Goal: Information Seeking & Learning: Learn about a topic

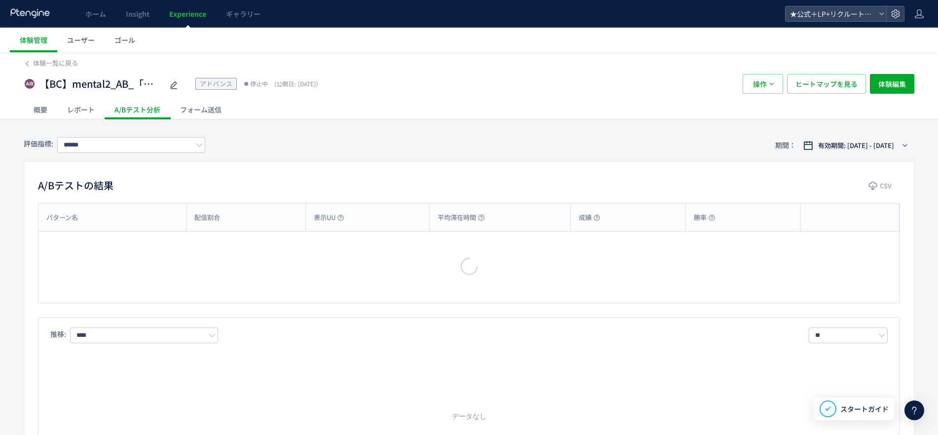
type input "**********"
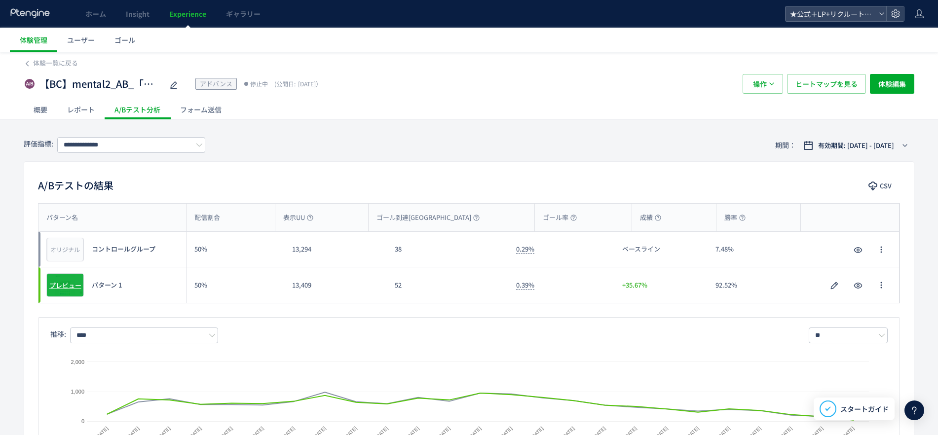
click at [61, 286] on span "プレビュー" at bounding box center [65, 285] width 32 height 9
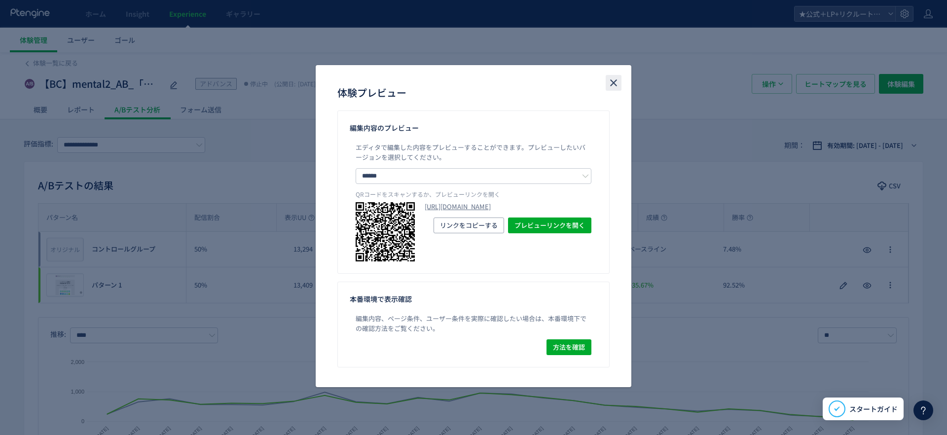
click at [611, 80] on use "close" at bounding box center [613, 83] width 7 height 7
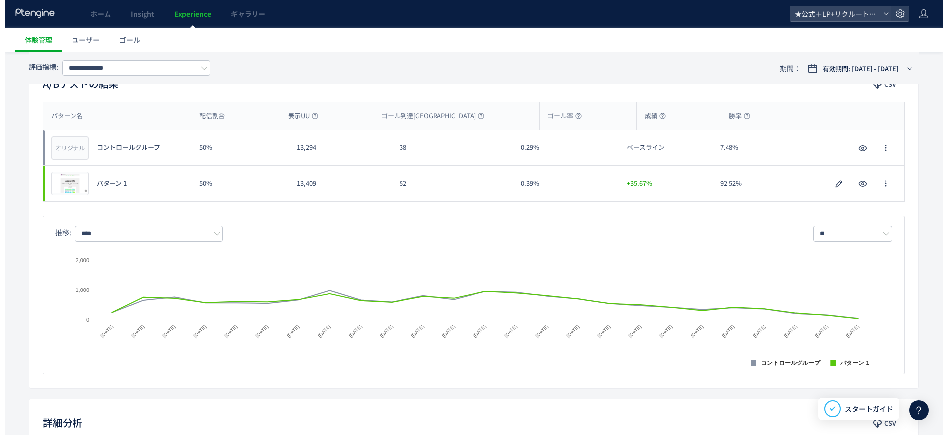
scroll to position [93, 0]
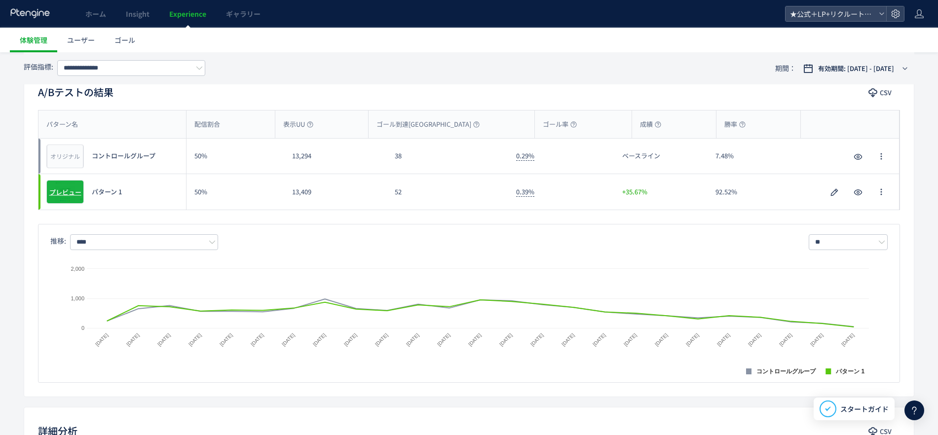
click at [75, 191] on span "プレビュー" at bounding box center [65, 191] width 32 height 9
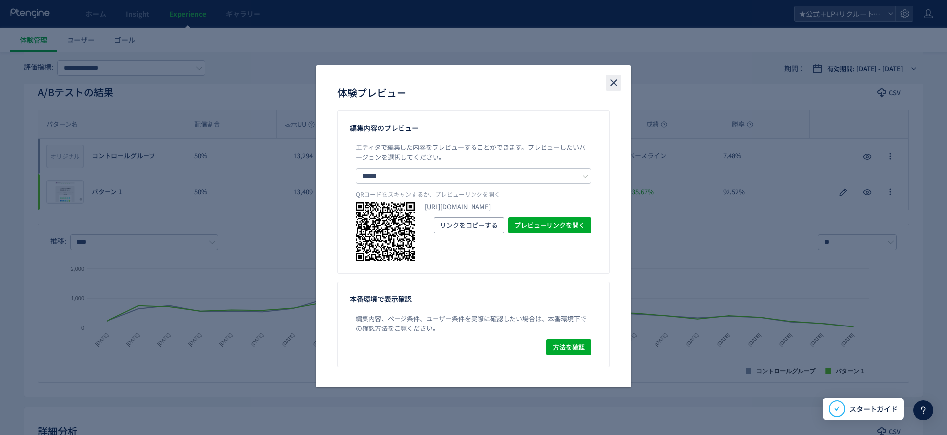
click at [614, 80] on icon "close" at bounding box center [614, 83] width 12 height 12
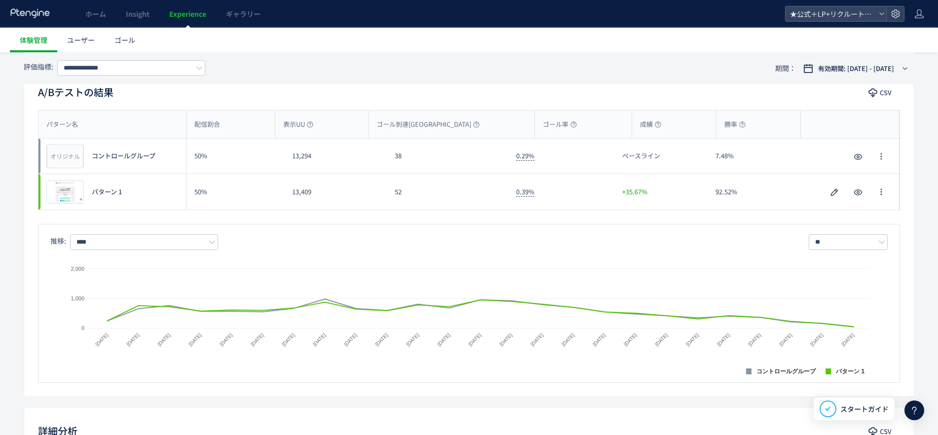
click at [27, 9] on icon at bounding box center [30, 13] width 41 height 10
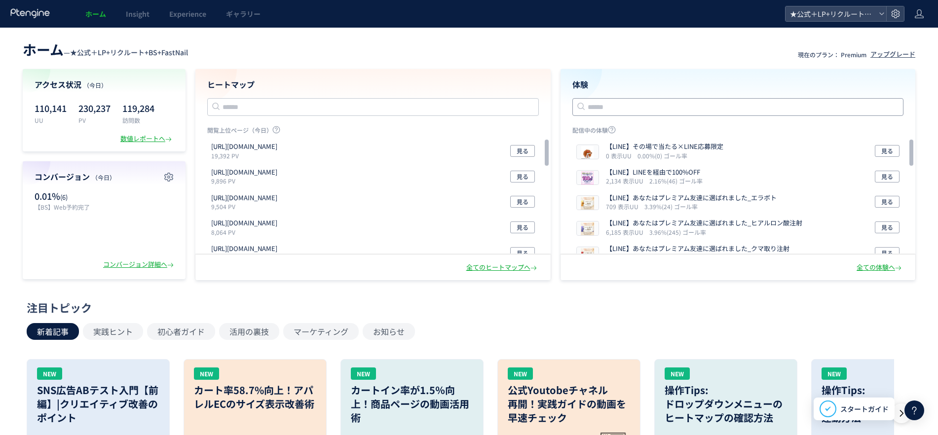
click at [608, 105] on input "text" at bounding box center [738, 107] width 332 height 18
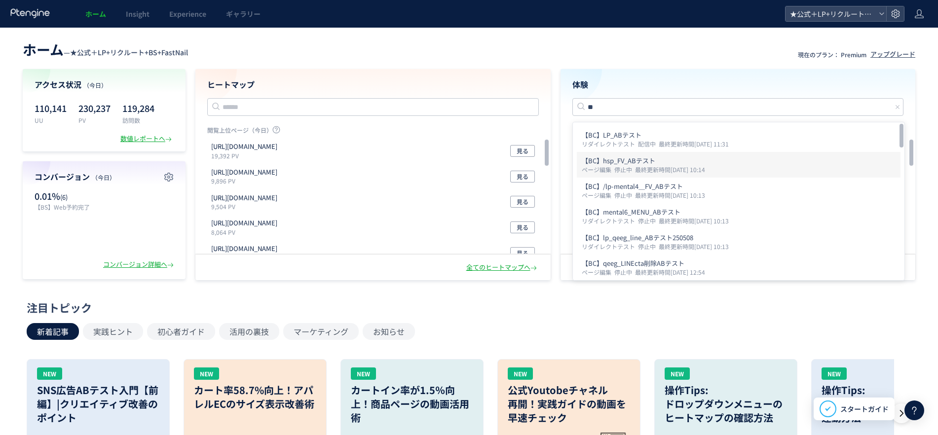
click at [642, 167] on icon "最終更新時間[DATE] 10:14" at bounding box center [671, 169] width 73 height 8
type input "**********"
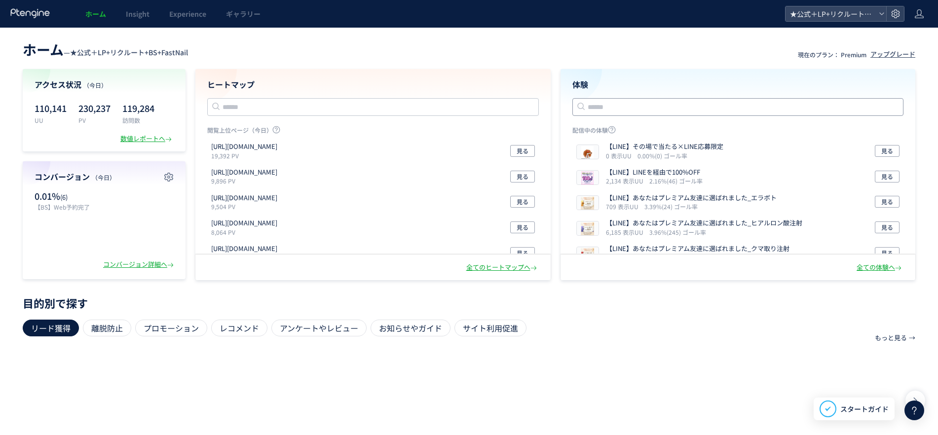
click at [621, 111] on input "text" at bounding box center [738, 107] width 332 height 18
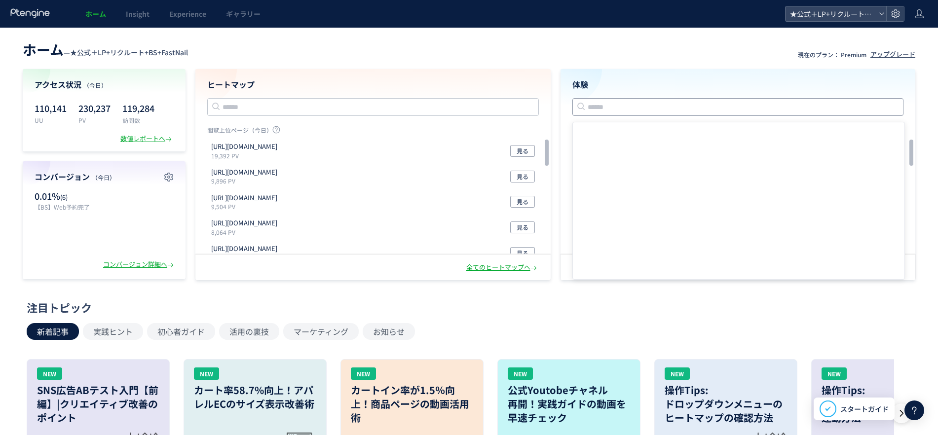
click at [620, 104] on input "text" at bounding box center [738, 107] width 332 height 18
type input "*"
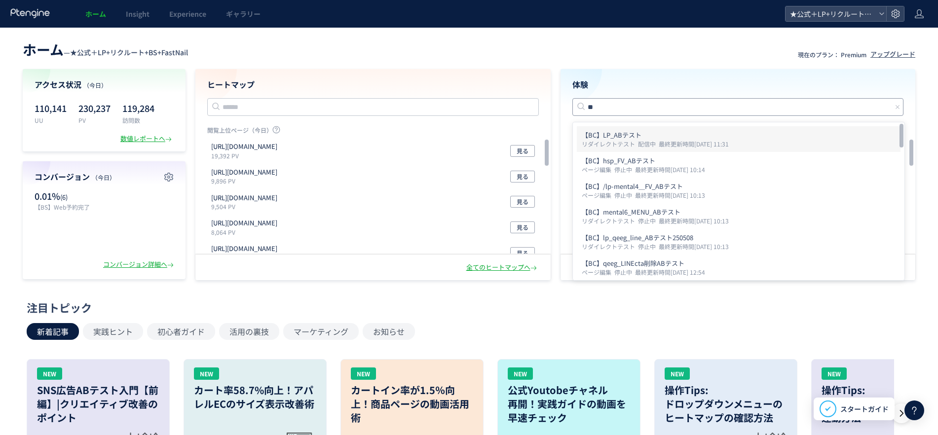
type input "**"
click at [629, 135] on p "【BC】LP_ABテスト" at bounding box center [739, 135] width 314 height 10
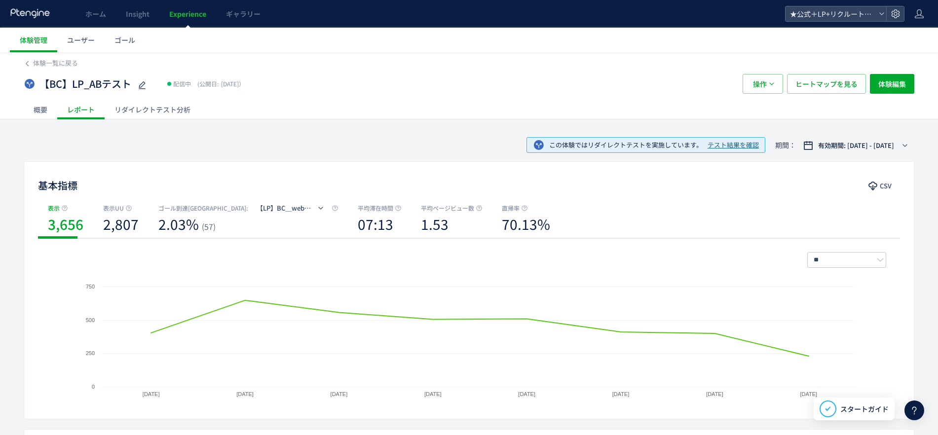
click at [148, 106] on div "リダイレクトテスト分析" at bounding box center [153, 110] width 96 height 20
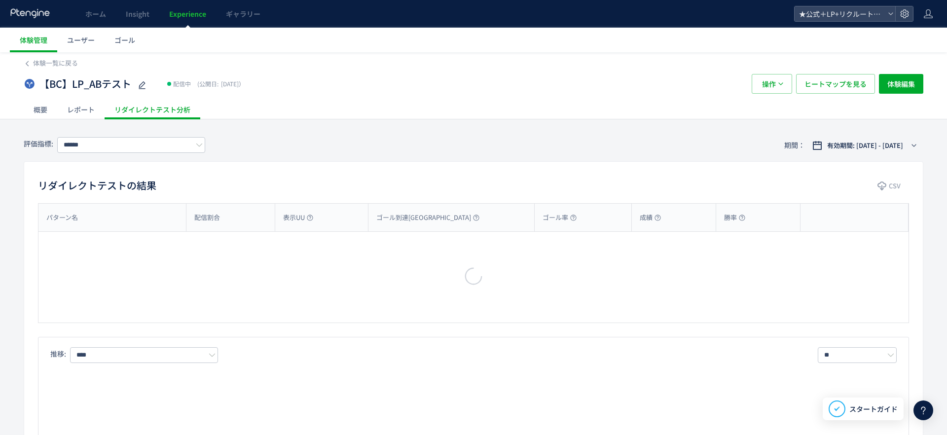
type input "**********"
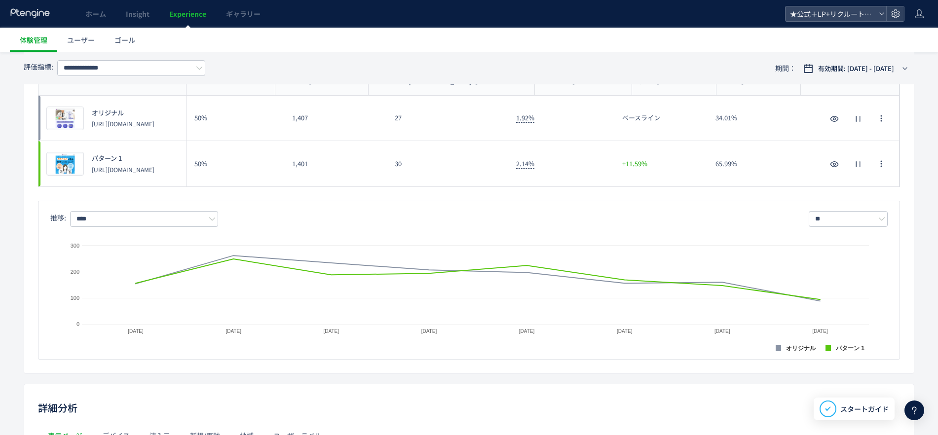
scroll to position [65, 0]
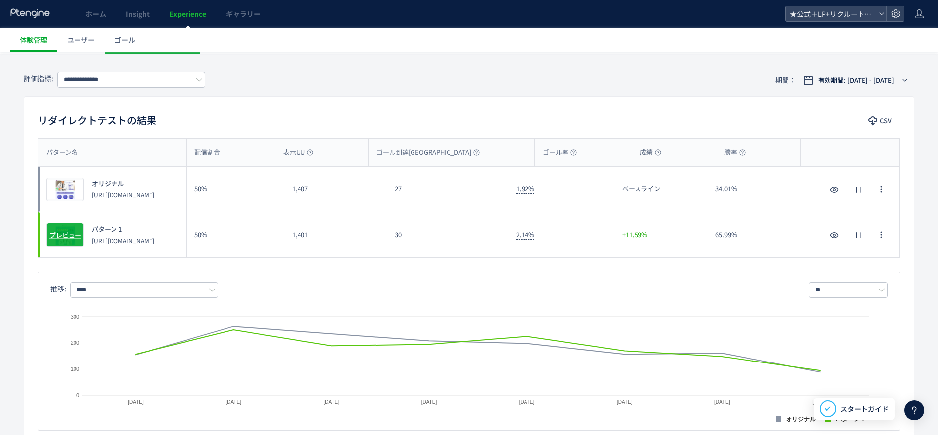
click at [65, 233] on span "プレビュー" at bounding box center [65, 234] width 32 height 9
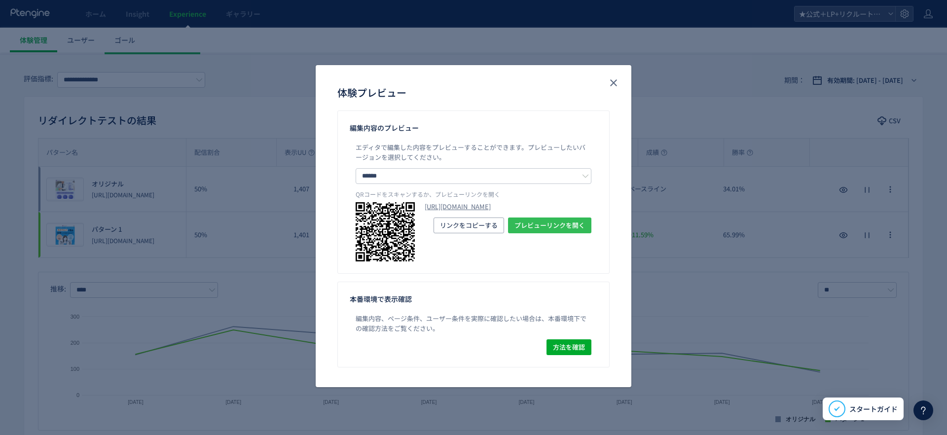
click at [528, 233] on span "プレビューリンクを開く" at bounding box center [550, 226] width 71 height 16
click at [613, 81] on use "close" at bounding box center [613, 83] width 7 height 7
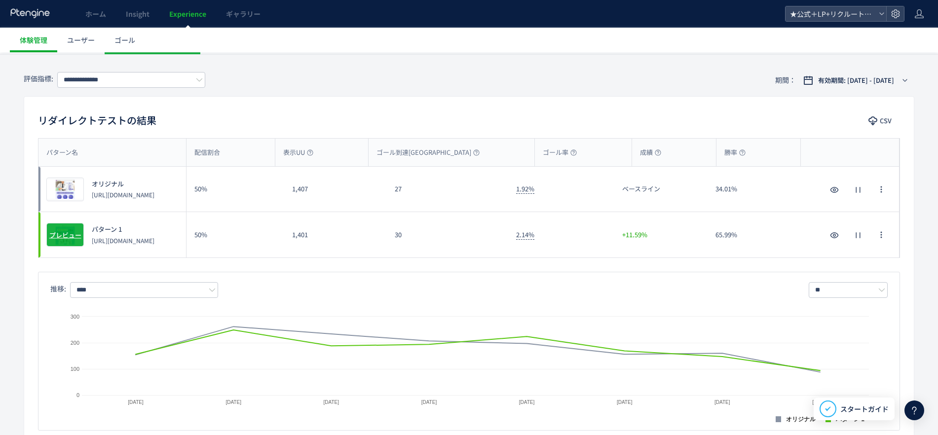
click at [68, 229] on div "プレビュー" at bounding box center [64, 235] width 37 height 24
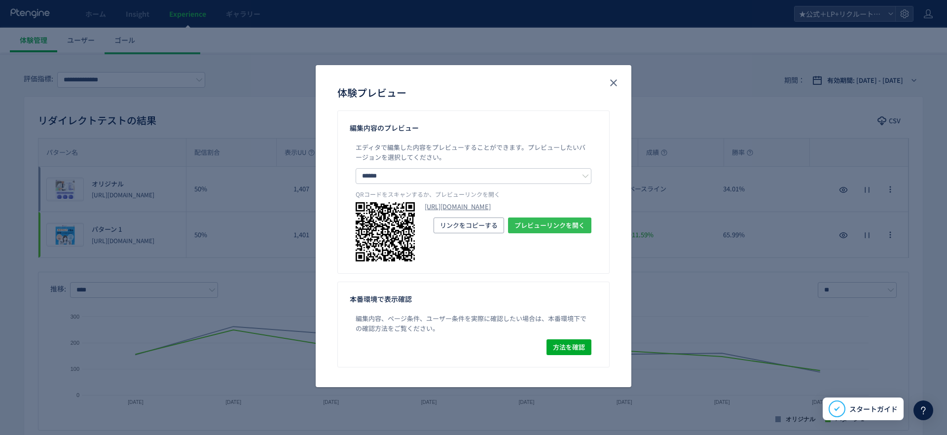
click at [539, 233] on span "プレビューリンクを開く" at bounding box center [550, 226] width 71 height 16
click at [618, 81] on icon "close" at bounding box center [614, 83] width 12 height 12
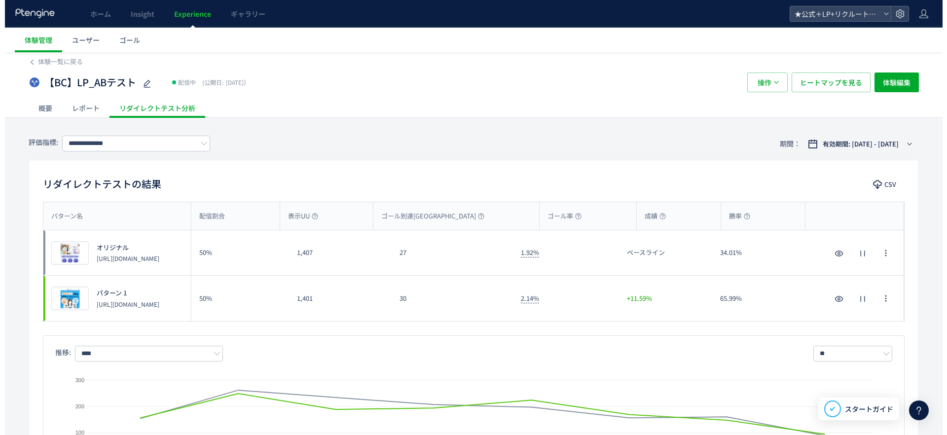
scroll to position [0, 0]
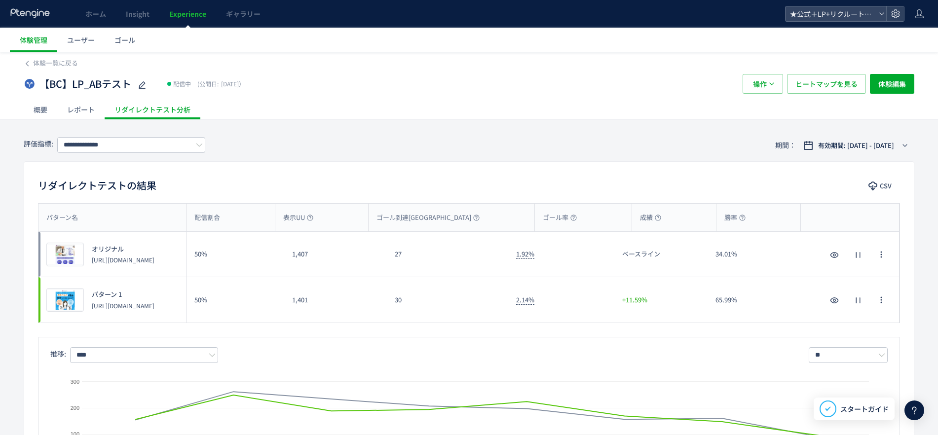
click at [78, 111] on div "レポート" at bounding box center [80, 110] width 47 height 20
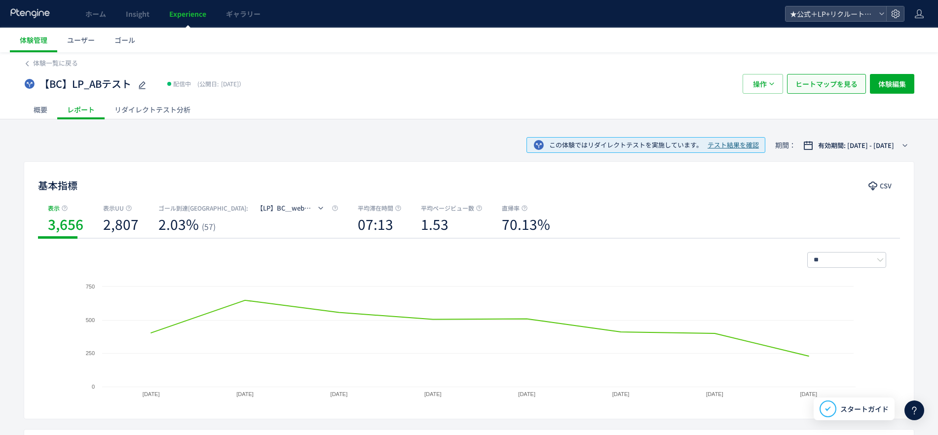
click at [820, 84] on span "ヒートマップを見る" at bounding box center [826, 84] width 62 height 20
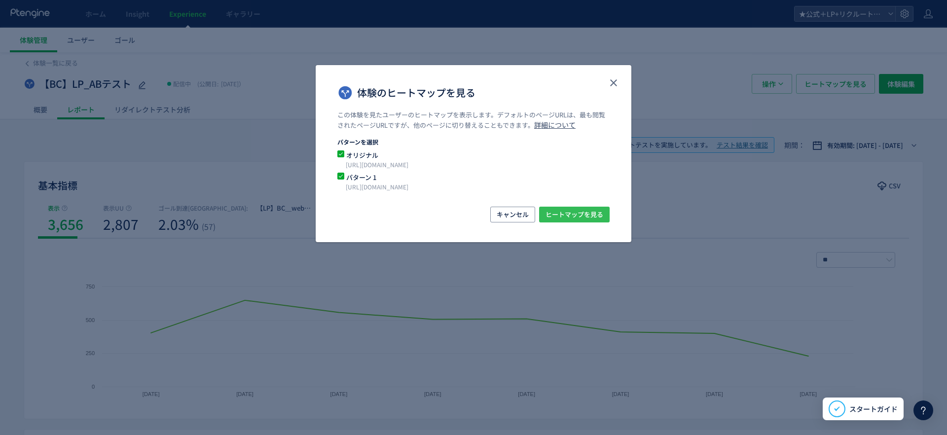
click at [567, 217] on span "ヒートマップを見る" at bounding box center [575, 215] width 58 height 16
click at [592, 217] on span "ヒートマップを見る" at bounding box center [575, 215] width 58 height 16
click at [341, 152] on span "体験のヒートマップを見る" at bounding box center [340, 153] width 7 height 7
click at [570, 217] on span "ヒートマップを見る" at bounding box center [575, 215] width 58 height 16
